Goal: Task Accomplishment & Management: Use online tool/utility

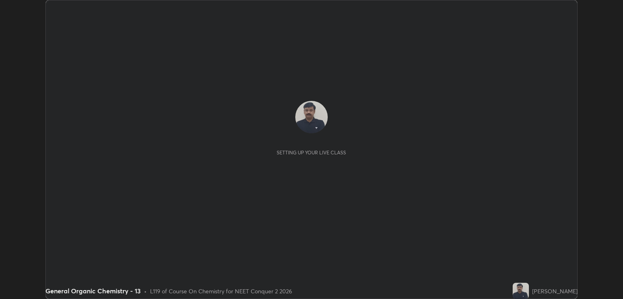
scroll to position [299, 623]
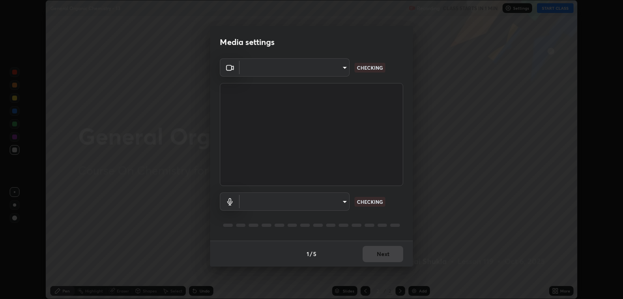
type input "ecbdbd44a66272db987f9f12271ef5319a85e28cdf2a8e5dd884bc8ad31297da"
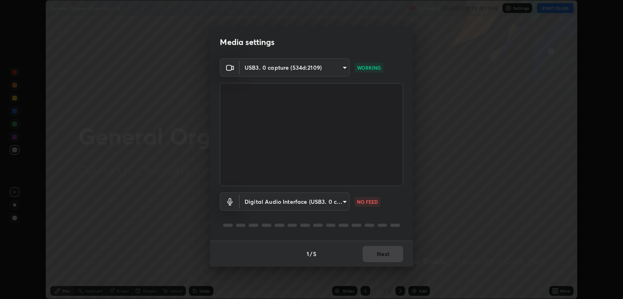
click at [343, 201] on body "Erase all General Organic Chemistry - 13 Recording CLASS STARTS IN 1 MIN Settin…" at bounding box center [311, 149] width 623 height 299
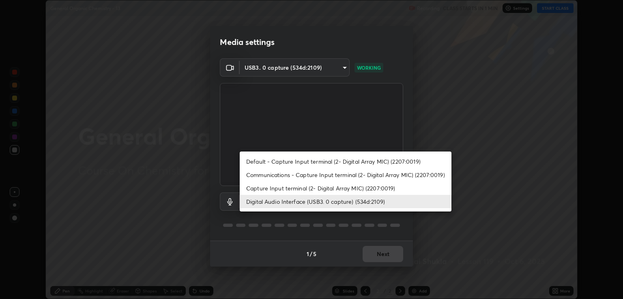
click at [266, 174] on li "Communications - Capture Input terminal (2- Digital Array MIC) (2207:0019)" at bounding box center [346, 174] width 212 height 13
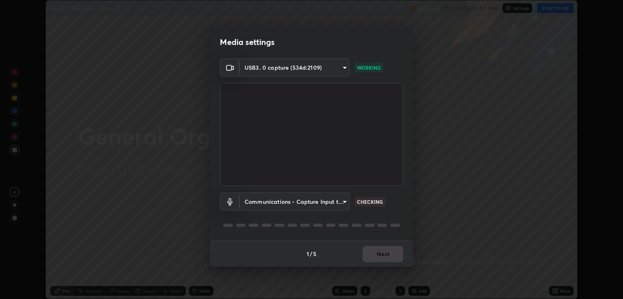
click at [345, 201] on body "Erase all General Organic Chemistry - 13 Recording CLASS STARTS IN 1 MIN Settin…" at bounding box center [311, 149] width 623 height 299
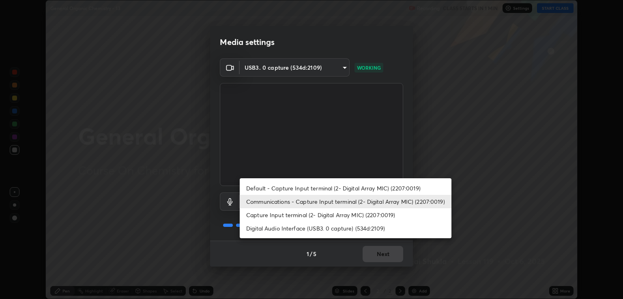
click at [271, 229] on li "Digital Audio Interface (USB3. 0 capture) (534d:2109)" at bounding box center [346, 228] width 212 height 13
type input "641fb1797ef8f9550b7f0158b383ff89036df526a4b0c4fe678c68e459c52791"
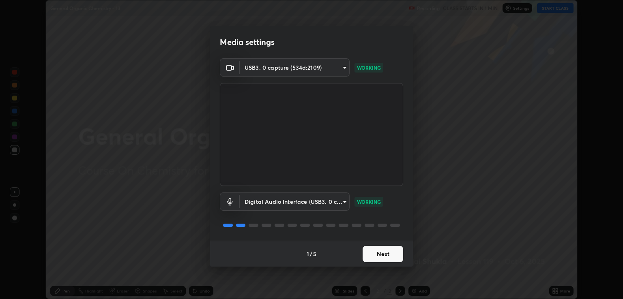
click at [375, 253] on button "Next" at bounding box center [383, 254] width 41 height 16
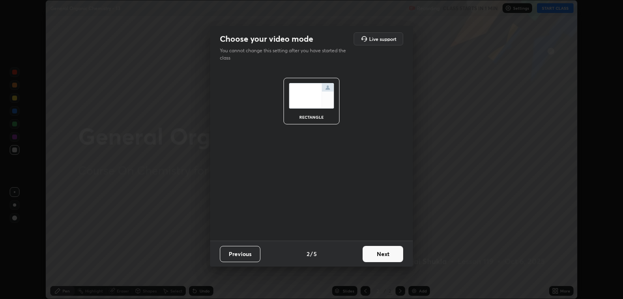
click at [383, 255] on button "Next" at bounding box center [383, 254] width 41 height 16
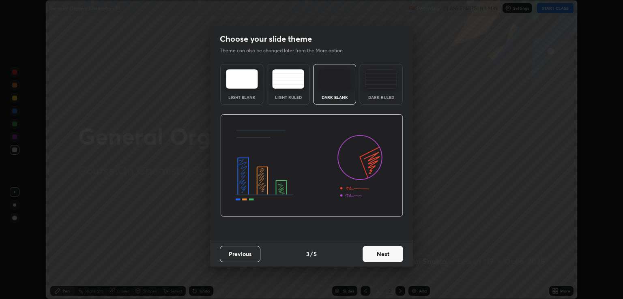
click at [391, 254] on button "Next" at bounding box center [383, 254] width 41 height 16
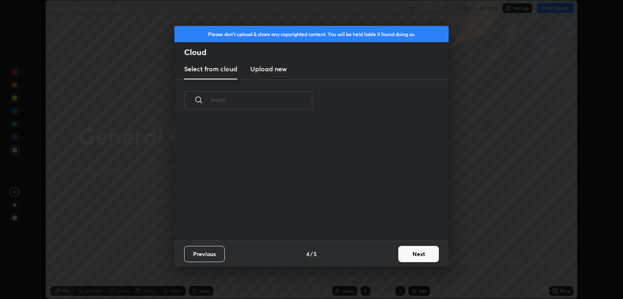
click at [407, 255] on button "Next" at bounding box center [419, 254] width 41 height 16
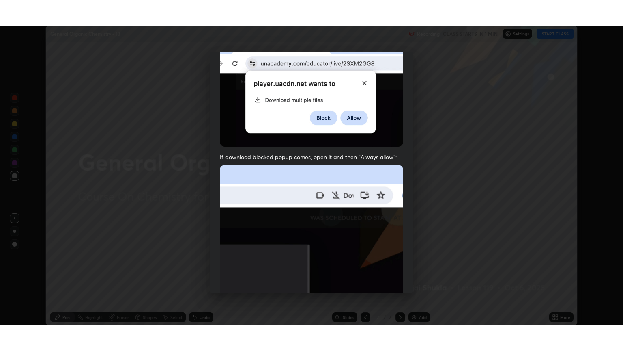
scroll to position [164, 0]
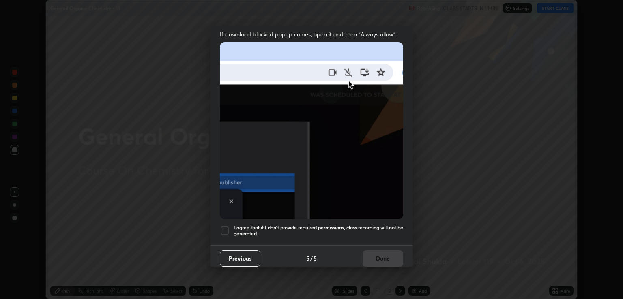
click at [225, 226] on div at bounding box center [225, 231] width 10 height 10
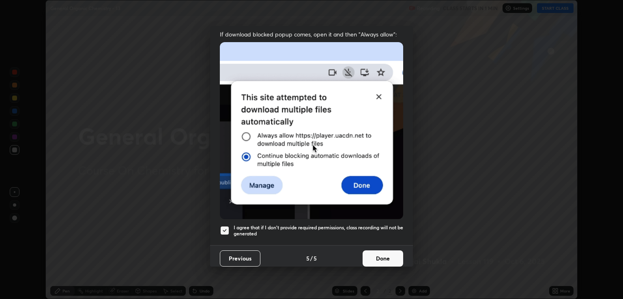
click at [372, 253] on button "Done" at bounding box center [383, 259] width 41 height 16
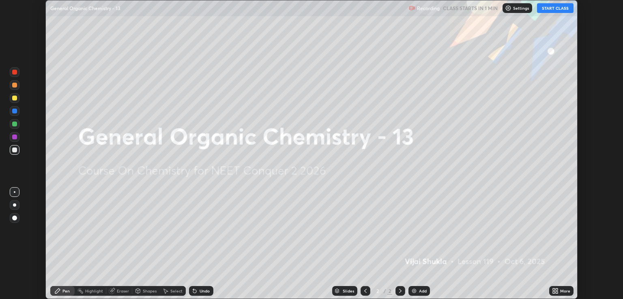
click at [555, 294] on icon at bounding box center [554, 293] width 2 height 2
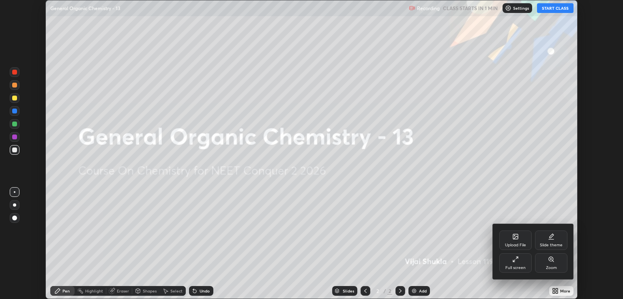
click at [528, 263] on div "Full screen" at bounding box center [516, 263] width 32 height 19
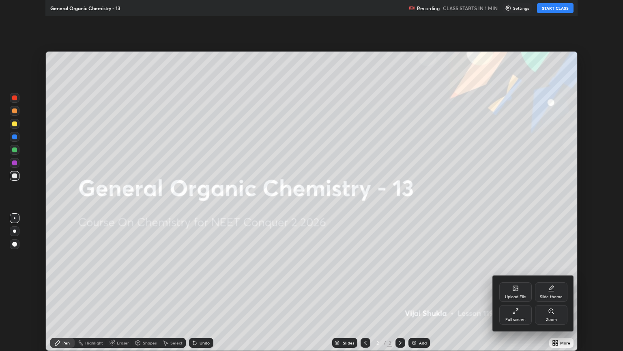
scroll to position [351, 623]
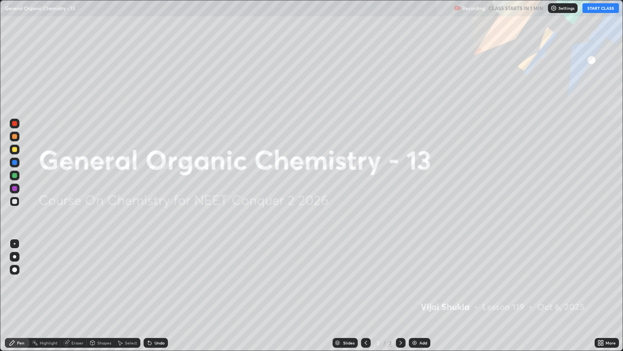
click at [592, 10] on button "START CLASS" at bounding box center [601, 8] width 37 height 10
click at [420, 299] on div "Add" at bounding box center [424, 342] width 8 height 4
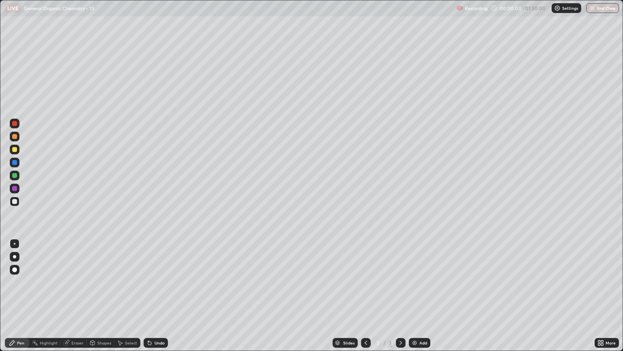
click at [15, 256] on div at bounding box center [14, 256] width 3 height 3
click at [15, 200] on div at bounding box center [14, 201] width 5 height 5
click at [12, 259] on div at bounding box center [15, 257] width 10 height 10
click at [15, 136] on div at bounding box center [14, 136] width 5 height 5
click at [15, 256] on div at bounding box center [14, 256] width 3 height 3
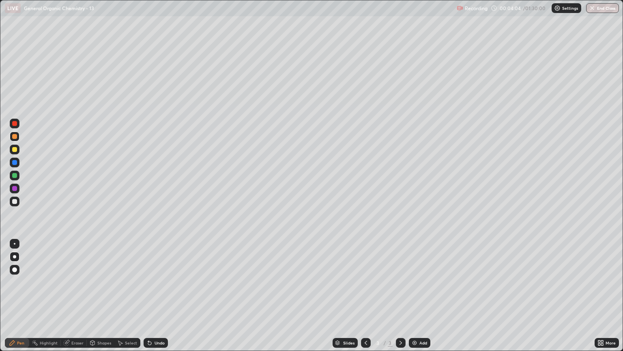
click at [15, 200] on div at bounding box center [14, 201] width 5 height 5
click at [17, 136] on div at bounding box center [15, 136] width 10 height 10
click at [15, 202] on div at bounding box center [14, 201] width 5 height 5
click at [14, 137] on div at bounding box center [14, 136] width 5 height 5
click at [15, 202] on div at bounding box center [14, 201] width 5 height 5
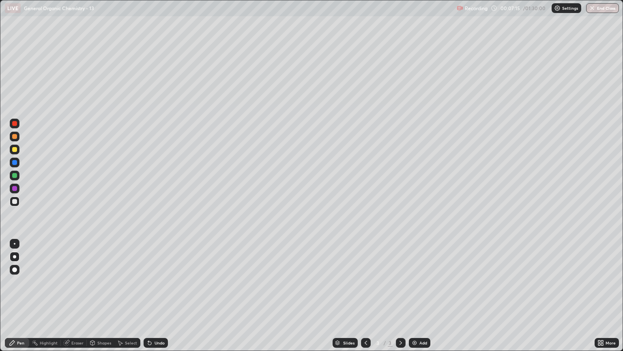
click at [15, 138] on div at bounding box center [14, 136] width 5 height 5
click at [16, 151] on div at bounding box center [14, 149] width 5 height 5
click at [15, 201] on div at bounding box center [14, 201] width 5 height 5
click at [14, 148] on div at bounding box center [14, 149] width 5 height 5
click at [15, 204] on div at bounding box center [15, 201] width 10 height 10
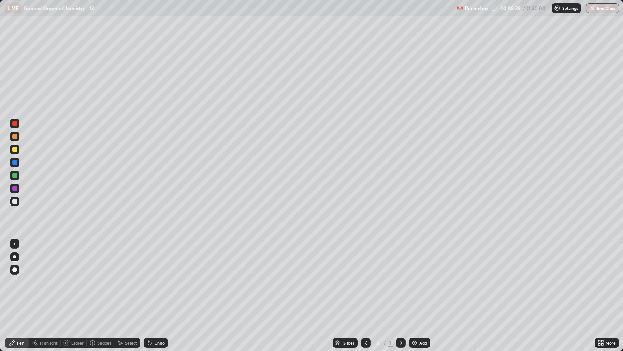
click at [15, 150] on div at bounding box center [14, 149] width 5 height 5
click at [15, 136] on div at bounding box center [14, 136] width 5 height 5
click at [13, 201] on div at bounding box center [14, 201] width 5 height 5
click at [50, 299] on div "Highlight" at bounding box center [49, 342] width 18 height 4
click at [73, 299] on div "Eraser" at bounding box center [77, 342] width 12 height 4
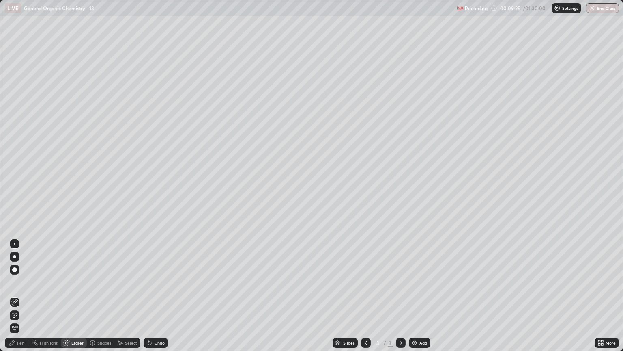
click at [18, 299] on div "Pen" at bounding box center [17, 343] width 24 height 10
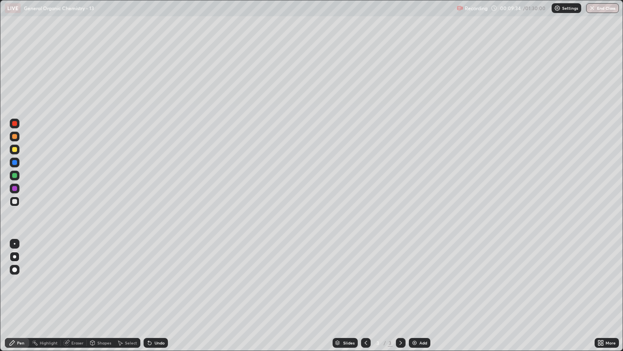
click at [15, 136] on div at bounding box center [14, 136] width 5 height 5
click at [16, 204] on div at bounding box center [15, 201] width 10 height 10
click at [14, 134] on div at bounding box center [14, 136] width 5 height 5
click at [15, 200] on div at bounding box center [14, 201] width 5 height 5
click at [17, 140] on div at bounding box center [15, 136] width 10 height 10
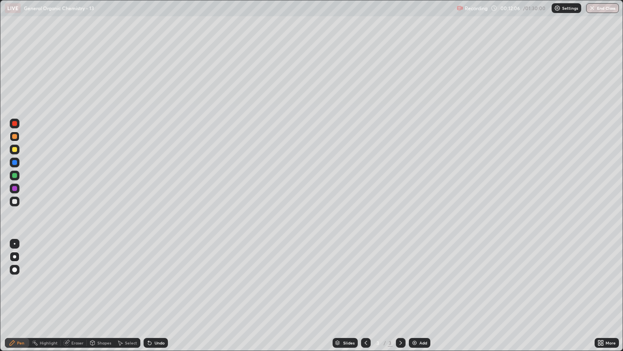
click at [14, 201] on div at bounding box center [14, 201] width 5 height 5
click at [15, 140] on div at bounding box center [15, 136] width 10 height 10
click at [13, 205] on div at bounding box center [15, 201] width 10 height 10
click at [16, 144] on div at bounding box center [15, 149] width 10 height 13
click at [13, 138] on div at bounding box center [14, 136] width 5 height 5
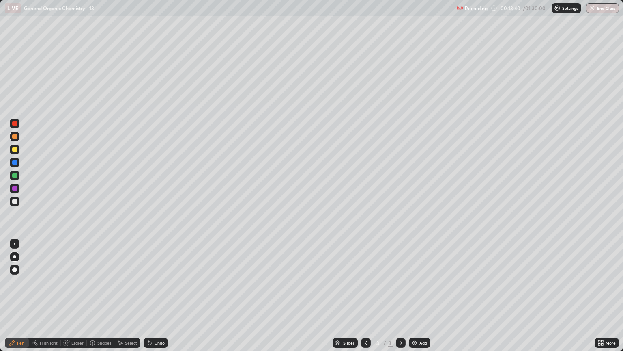
click at [13, 203] on div at bounding box center [14, 201] width 5 height 5
click at [16, 148] on div at bounding box center [14, 149] width 5 height 5
click at [16, 138] on div at bounding box center [14, 136] width 5 height 5
click at [73, 299] on div "Eraser" at bounding box center [77, 342] width 12 height 4
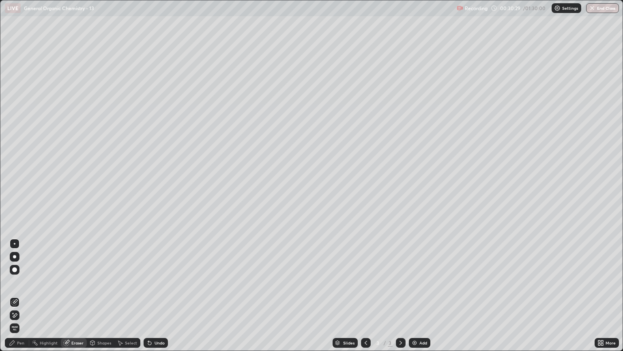
click at [21, 299] on div "Pen" at bounding box center [20, 342] width 7 height 4
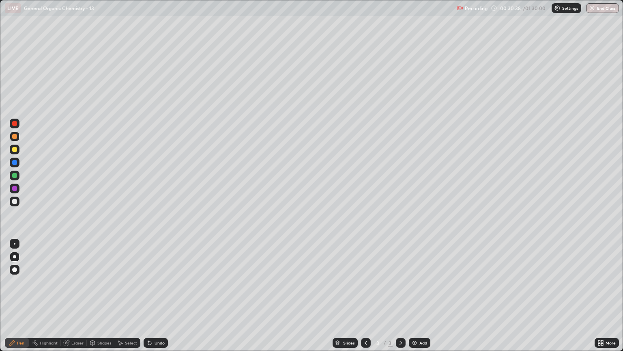
click at [415, 299] on img at bounding box center [414, 342] width 6 height 6
click at [17, 202] on div at bounding box center [14, 201] width 5 height 5
click at [15, 139] on div at bounding box center [15, 136] width 10 height 10
click at [15, 202] on div at bounding box center [14, 201] width 5 height 5
click at [76, 299] on div "Eraser" at bounding box center [74, 343] width 26 height 10
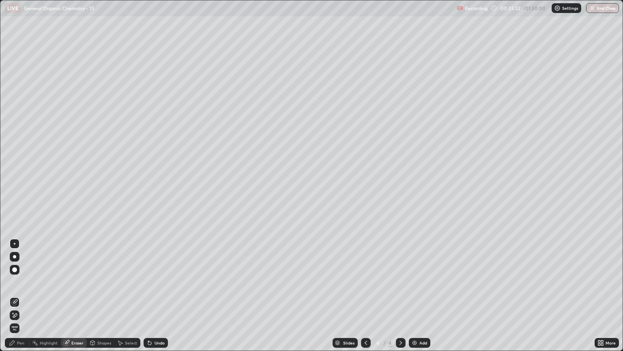
click at [18, 299] on div "Pen" at bounding box center [20, 342] width 7 height 4
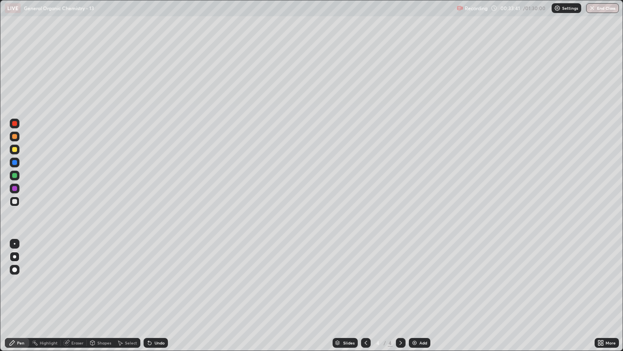
click at [15, 136] on div at bounding box center [14, 136] width 5 height 5
click at [16, 202] on div at bounding box center [14, 201] width 5 height 5
click at [16, 140] on div at bounding box center [15, 136] width 10 height 10
click at [14, 200] on div at bounding box center [14, 201] width 5 height 5
click at [14, 137] on div at bounding box center [14, 136] width 5 height 5
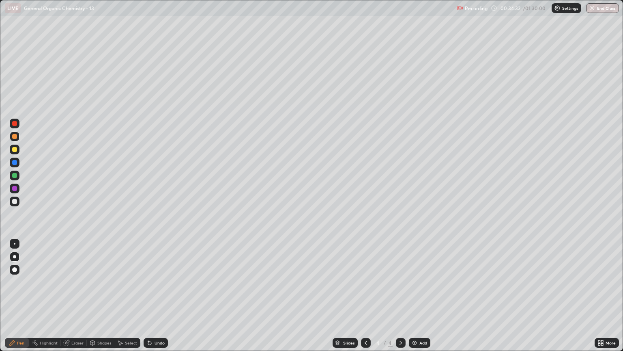
click at [18, 138] on div at bounding box center [15, 136] width 10 height 10
click at [16, 149] on div at bounding box center [14, 149] width 5 height 5
click at [401, 299] on div at bounding box center [401, 343] width 10 height 10
click at [420, 299] on div "Add" at bounding box center [424, 342] width 8 height 4
click at [17, 202] on div at bounding box center [15, 201] width 10 height 10
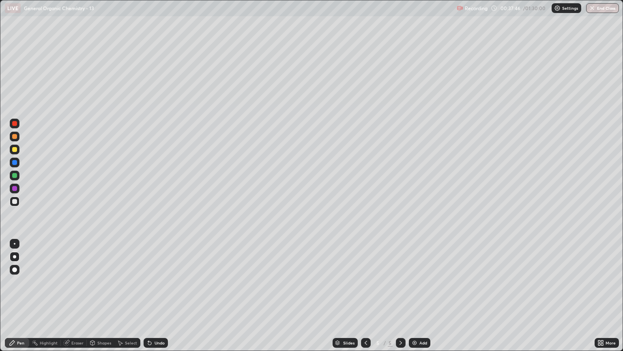
click at [18, 138] on div at bounding box center [15, 136] width 10 height 10
click at [15, 201] on div at bounding box center [14, 201] width 5 height 5
click at [17, 136] on div at bounding box center [14, 136] width 5 height 5
click at [15, 204] on div at bounding box center [15, 201] width 10 height 10
click at [76, 299] on div "Eraser" at bounding box center [77, 342] width 12 height 4
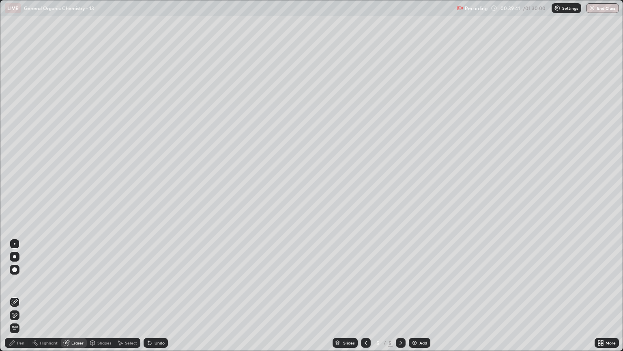
click at [21, 299] on div "Pen" at bounding box center [20, 342] width 7 height 4
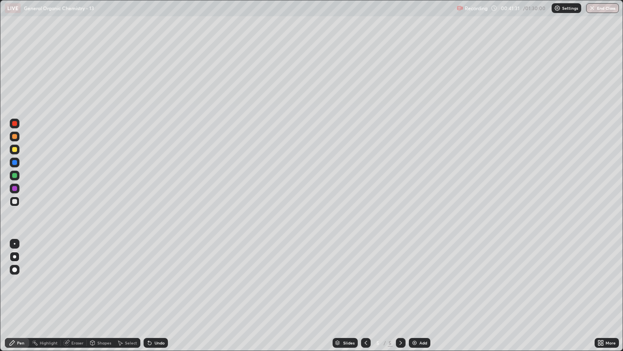
click at [366, 299] on div at bounding box center [366, 343] width 10 height 10
click at [364, 299] on icon at bounding box center [366, 342] width 6 height 6
click at [401, 299] on icon at bounding box center [401, 342] width 2 height 4
click at [403, 299] on icon at bounding box center [401, 342] width 6 height 6
click at [15, 203] on div at bounding box center [14, 201] width 5 height 5
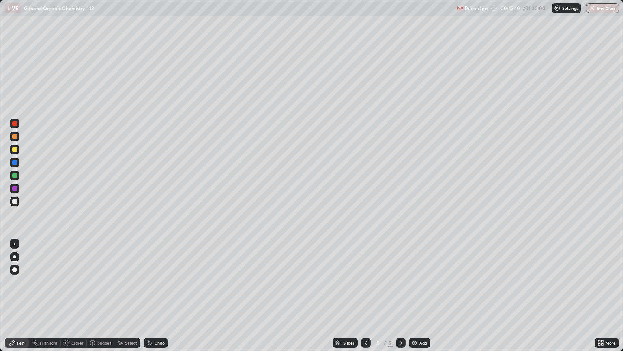
click at [15, 136] on div at bounding box center [14, 136] width 5 height 5
click at [17, 202] on div at bounding box center [14, 201] width 5 height 5
click at [80, 299] on div "Eraser" at bounding box center [74, 343] width 26 height 10
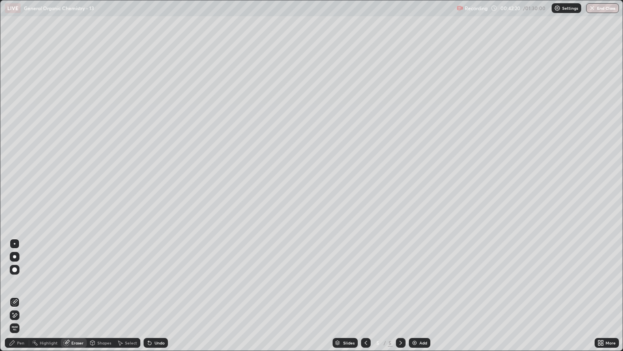
click at [15, 299] on icon at bounding box center [12, 342] width 6 height 6
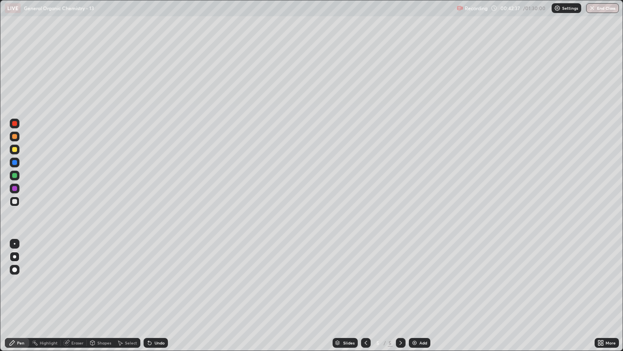
click at [366, 299] on icon at bounding box center [366, 342] width 6 height 6
click at [365, 299] on icon at bounding box center [366, 342] width 6 height 6
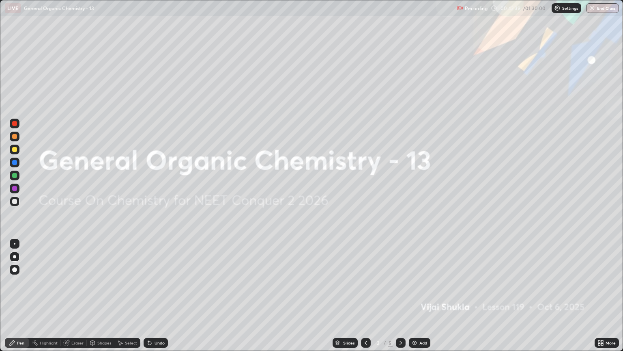
click at [400, 299] on icon at bounding box center [401, 342] width 6 height 6
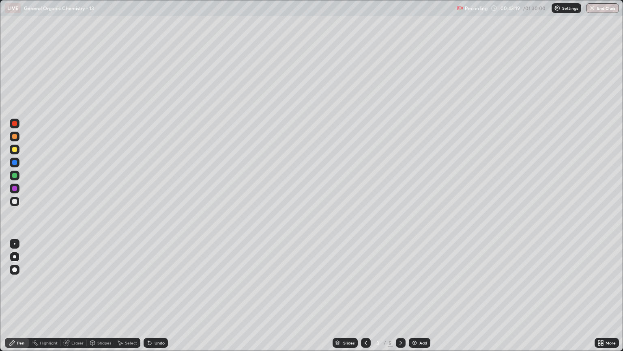
click at [399, 299] on icon at bounding box center [401, 342] width 6 height 6
click at [401, 299] on icon at bounding box center [401, 342] width 2 height 4
click at [76, 299] on div "Eraser" at bounding box center [77, 342] width 12 height 4
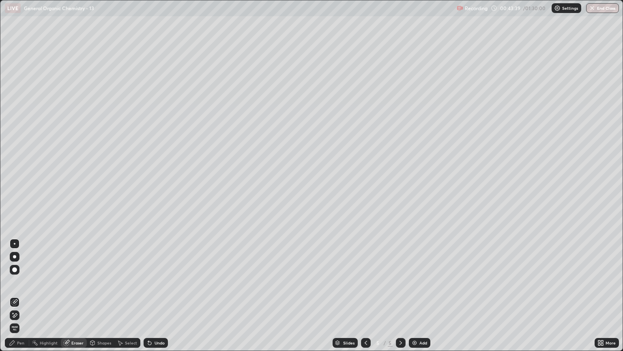
click at [21, 299] on div "Pen" at bounding box center [20, 342] width 7 height 4
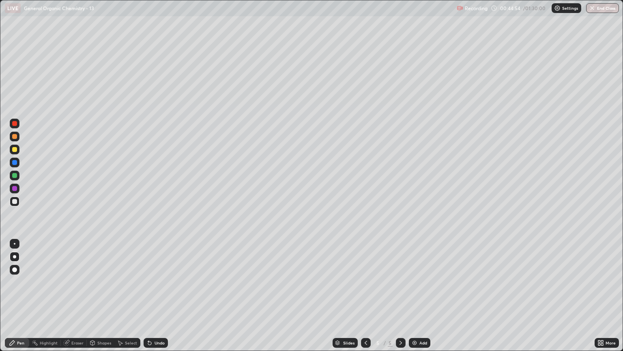
click at [15, 136] on div at bounding box center [14, 136] width 5 height 5
click at [416, 299] on img at bounding box center [414, 342] width 6 height 6
click at [14, 200] on div at bounding box center [14, 201] width 5 height 5
click at [15, 137] on div at bounding box center [14, 136] width 5 height 5
click at [16, 204] on div at bounding box center [15, 201] width 10 height 10
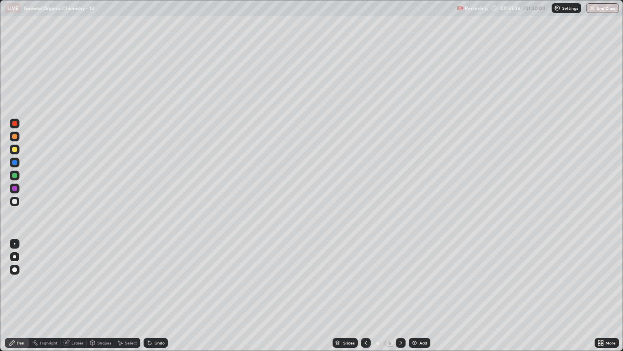
click at [80, 299] on div "Eraser" at bounding box center [74, 343] width 26 height 10
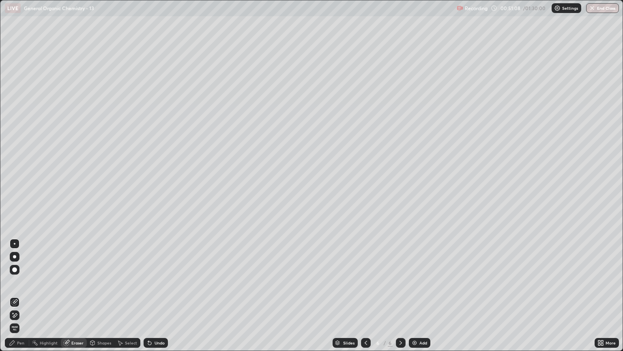
click at [23, 299] on div "Pen" at bounding box center [20, 342] width 7 height 4
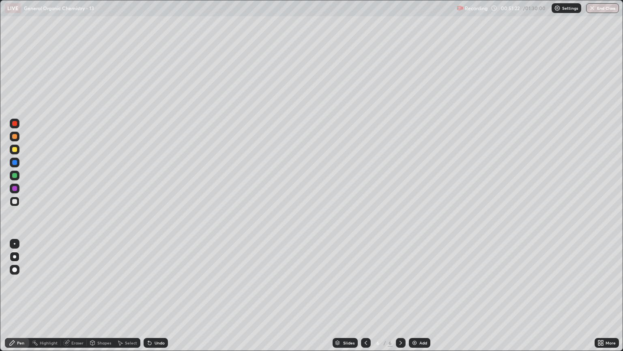
click at [72, 299] on div "Eraser" at bounding box center [77, 342] width 12 height 4
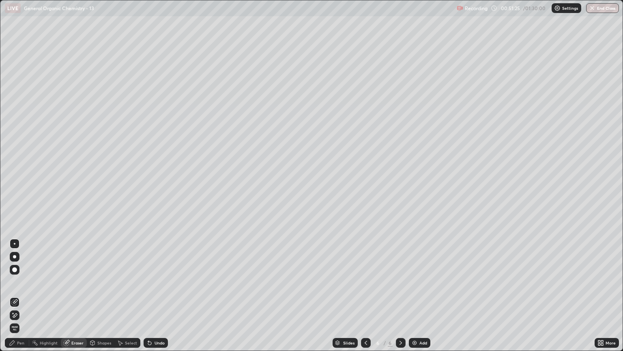
click at [22, 299] on div "Pen" at bounding box center [17, 343] width 24 height 10
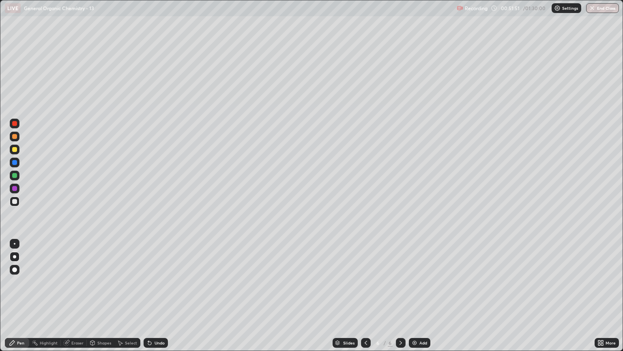
click at [74, 299] on div "Eraser" at bounding box center [74, 343] width 26 height 10
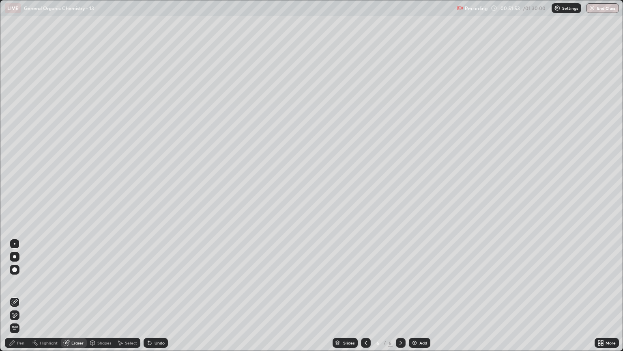
click at [26, 299] on div "Pen" at bounding box center [17, 343] width 24 height 10
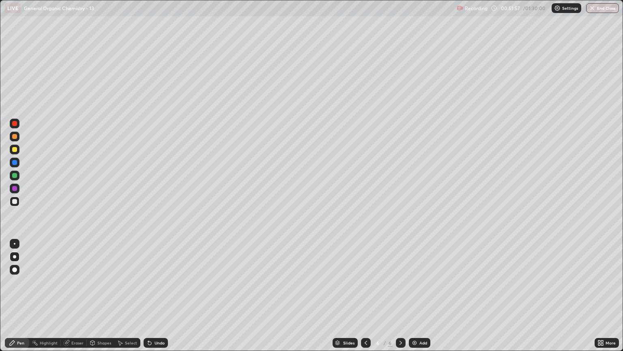
click at [15, 137] on div at bounding box center [14, 136] width 5 height 5
click at [13, 199] on div at bounding box center [14, 201] width 5 height 5
click at [16, 138] on div at bounding box center [14, 136] width 5 height 5
click at [13, 202] on div at bounding box center [14, 201] width 5 height 5
click at [15, 136] on div at bounding box center [14, 136] width 5 height 5
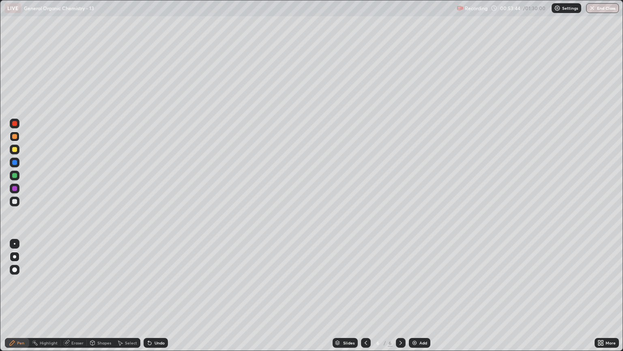
click at [15, 201] on div at bounding box center [14, 201] width 5 height 5
click at [15, 135] on div at bounding box center [14, 136] width 5 height 5
click at [415, 299] on img at bounding box center [414, 342] width 6 height 6
click at [15, 204] on div at bounding box center [15, 201] width 10 height 10
click at [13, 136] on div at bounding box center [14, 136] width 5 height 5
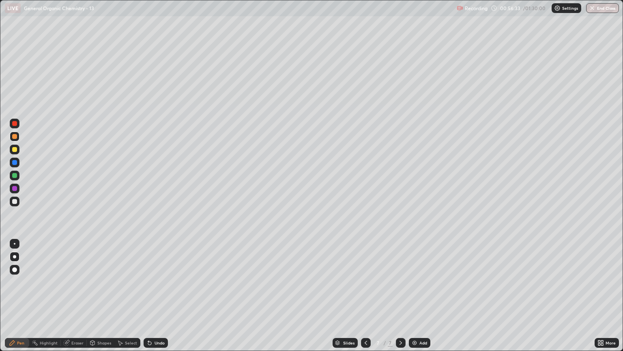
click at [365, 299] on icon at bounding box center [366, 342] width 6 height 6
click at [400, 299] on icon at bounding box center [401, 342] width 6 height 6
click at [14, 200] on div at bounding box center [14, 201] width 5 height 5
click at [75, 299] on div "Eraser" at bounding box center [77, 342] width 12 height 4
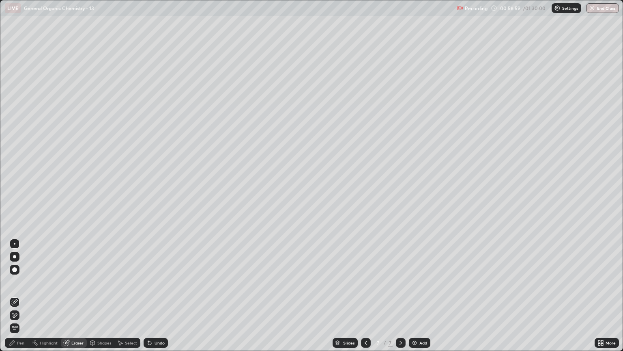
click at [18, 299] on div "Pen" at bounding box center [20, 342] width 7 height 4
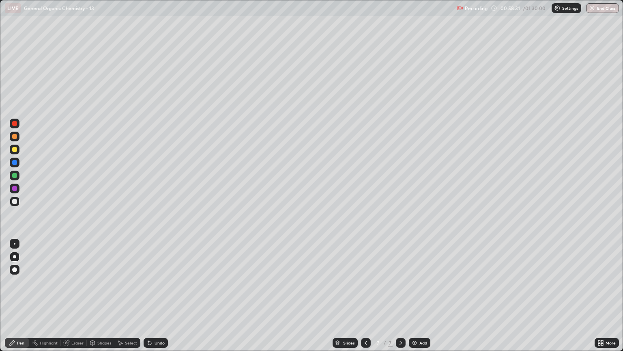
click at [15, 141] on div at bounding box center [15, 136] width 10 height 10
click at [16, 201] on div at bounding box center [14, 201] width 5 height 5
click at [15, 138] on div at bounding box center [14, 136] width 5 height 5
click at [19, 205] on div at bounding box center [15, 201] width 10 height 10
click at [17, 200] on div at bounding box center [14, 201] width 5 height 5
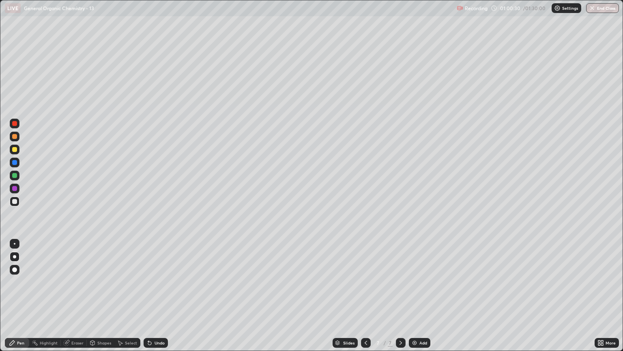
click at [17, 148] on div at bounding box center [14, 149] width 5 height 5
click at [15, 138] on div at bounding box center [14, 136] width 5 height 5
click at [17, 136] on div at bounding box center [15, 136] width 10 height 10
click at [16, 202] on div at bounding box center [14, 201] width 5 height 5
click at [400, 299] on icon at bounding box center [401, 342] width 6 height 6
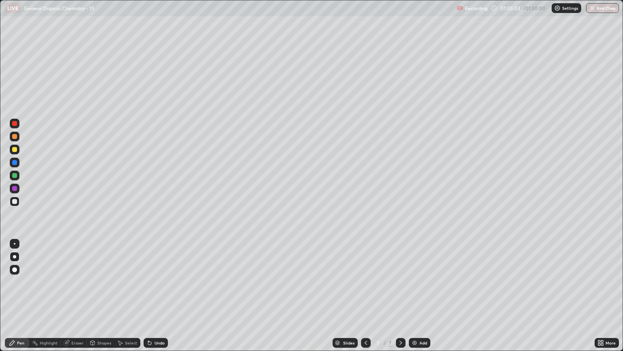
click at [420, 299] on div "Add" at bounding box center [424, 342] width 8 height 4
click at [13, 203] on div at bounding box center [14, 201] width 5 height 5
click at [14, 137] on div at bounding box center [14, 136] width 5 height 5
click at [13, 200] on div at bounding box center [14, 201] width 5 height 5
click at [15, 202] on div at bounding box center [14, 201] width 5 height 5
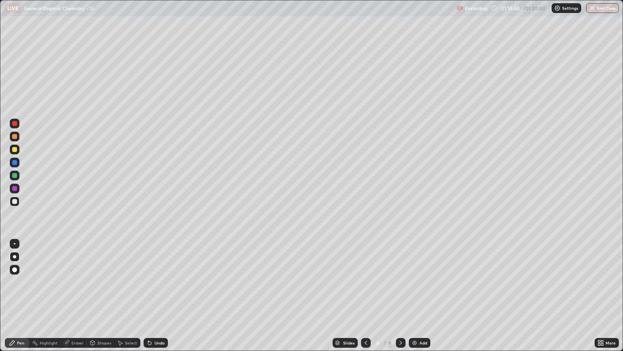
click at [75, 299] on div "Eraser" at bounding box center [77, 342] width 12 height 4
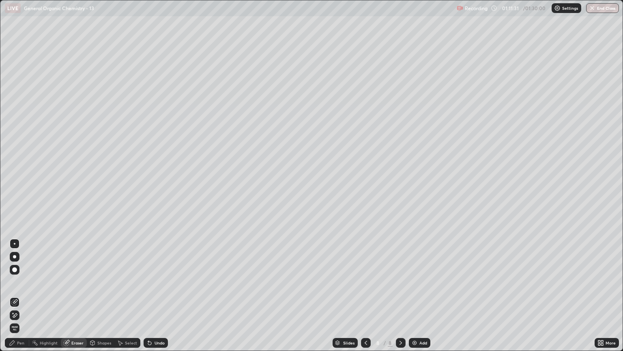
click at [23, 299] on div "Pen" at bounding box center [20, 342] width 7 height 4
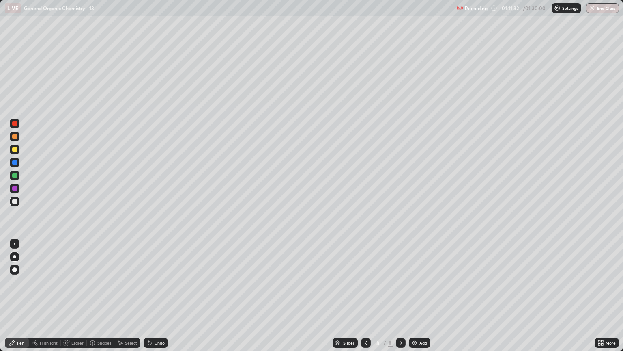
click at [14, 136] on div at bounding box center [14, 136] width 5 height 5
click at [412, 299] on img at bounding box center [414, 342] width 6 height 6
click at [13, 199] on div at bounding box center [14, 201] width 5 height 5
click at [15, 136] on div at bounding box center [14, 136] width 5 height 5
click at [14, 205] on div at bounding box center [15, 201] width 10 height 10
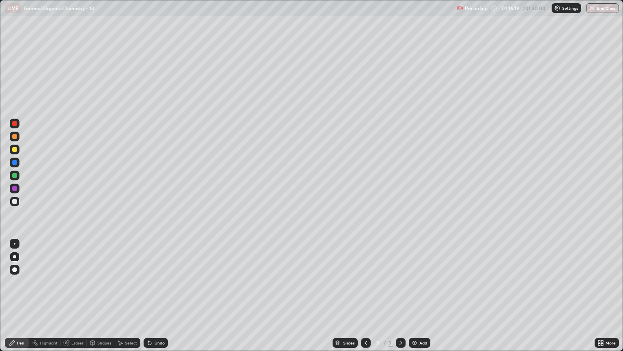
click at [16, 203] on div at bounding box center [14, 201] width 5 height 5
click at [13, 136] on div at bounding box center [14, 136] width 5 height 5
click at [17, 136] on div at bounding box center [15, 136] width 10 height 10
click at [16, 203] on div at bounding box center [14, 201] width 5 height 5
click at [15, 136] on div at bounding box center [14, 136] width 5 height 5
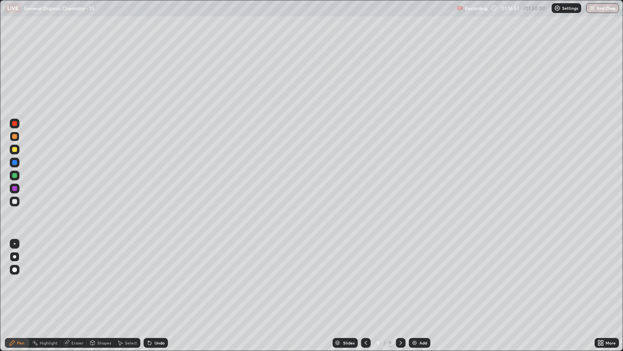
click at [17, 201] on div at bounding box center [14, 201] width 5 height 5
click at [13, 136] on div at bounding box center [14, 136] width 5 height 5
click at [15, 201] on div at bounding box center [14, 201] width 5 height 5
click at [19, 137] on div at bounding box center [15, 136] width 10 height 10
click at [14, 202] on div at bounding box center [14, 201] width 5 height 5
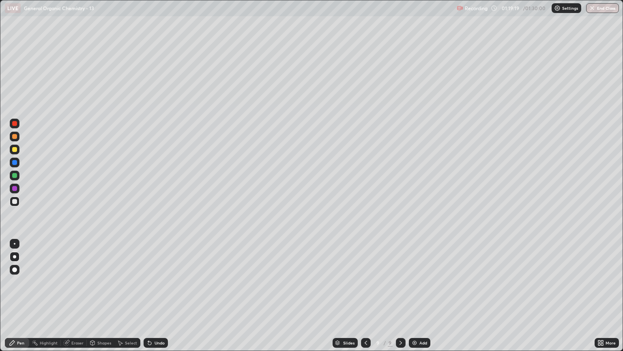
click at [15, 138] on div at bounding box center [14, 136] width 5 height 5
click at [17, 204] on div at bounding box center [15, 201] width 10 height 10
click at [16, 136] on div at bounding box center [14, 136] width 5 height 5
click at [11, 202] on div at bounding box center [15, 201] width 10 height 10
click at [15, 137] on div at bounding box center [14, 136] width 5 height 5
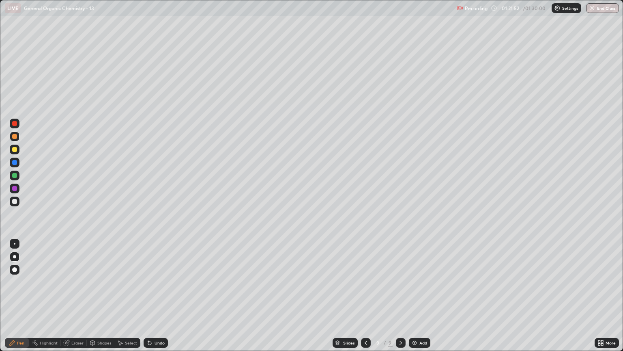
click at [14, 202] on div at bounding box center [14, 201] width 5 height 5
click at [14, 138] on div at bounding box center [14, 136] width 5 height 5
click at [17, 201] on div at bounding box center [14, 201] width 5 height 5
click at [16, 140] on div at bounding box center [15, 136] width 10 height 10
click at [401, 299] on icon at bounding box center [401, 342] width 6 height 6
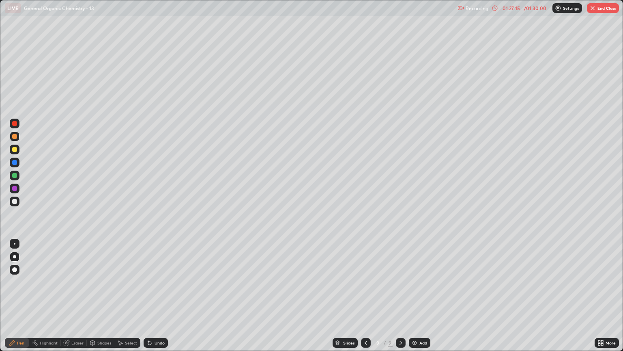
click at [425, 299] on div "Add" at bounding box center [420, 343] width 22 height 10
click at [15, 201] on div at bounding box center [14, 201] width 5 height 5
click at [16, 137] on div at bounding box center [14, 136] width 5 height 5
click at [14, 199] on div at bounding box center [14, 201] width 5 height 5
click at [15, 138] on div at bounding box center [14, 136] width 5 height 5
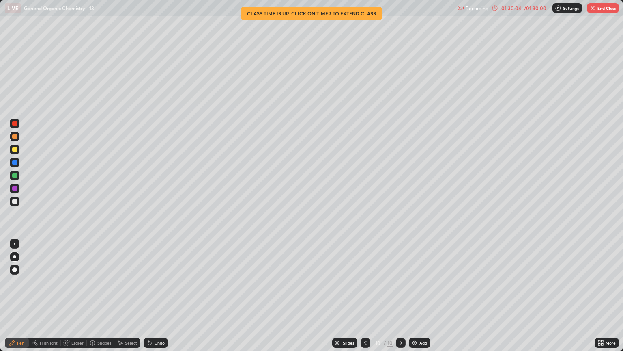
click at [19, 202] on div at bounding box center [15, 201] width 10 height 10
click at [13, 134] on div at bounding box center [14, 136] width 5 height 5
click at [10, 200] on div at bounding box center [15, 201] width 10 height 10
click at [602, 9] on button "End Class" at bounding box center [603, 8] width 32 height 10
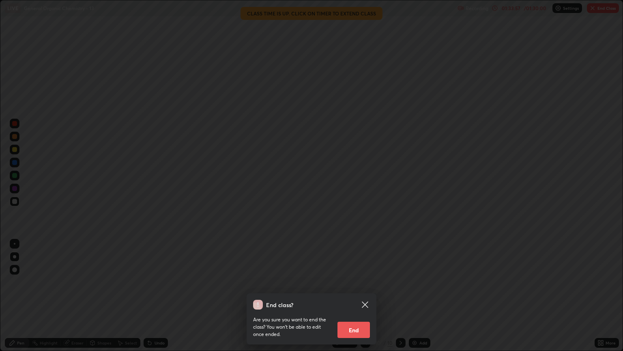
click at [363, 299] on button "End" at bounding box center [354, 329] width 32 height 16
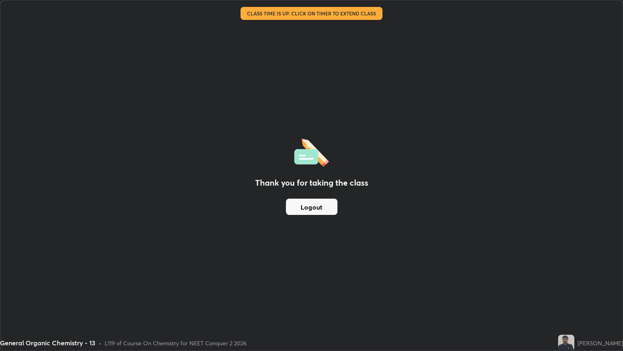
click at [330, 204] on button "Logout" at bounding box center [312, 206] width 52 height 16
